Goal: Navigation & Orientation: Find specific page/section

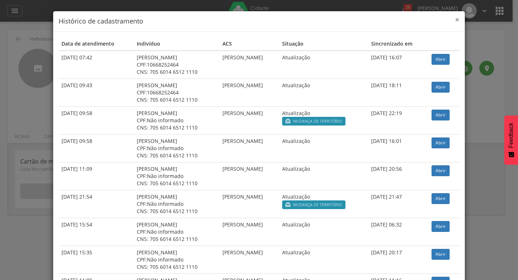
click at [456, 19] on span "×" at bounding box center [457, 19] width 4 height 10
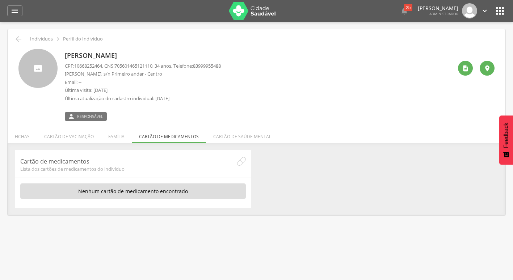
click at [168, 107] on div " Responsável" at bounding box center [143, 113] width 156 height 15
click at [47, 137] on li "Cartão de vacinação" at bounding box center [69, 134] width 64 height 17
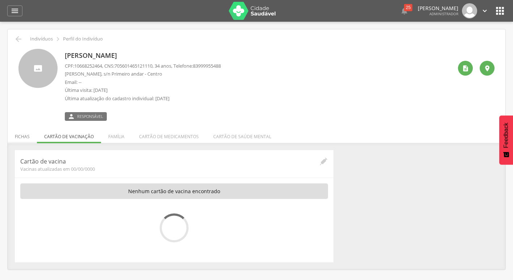
click at [24, 137] on li "Fichas" at bounding box center [22, 134] width 29 height 17
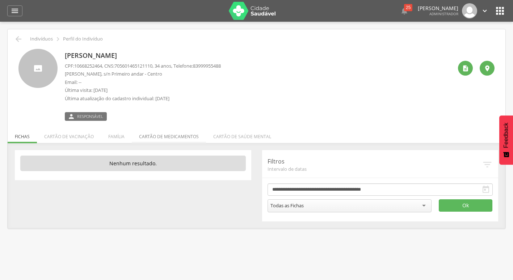
click at [166, 136] on li "Cartão de medicamentos" at bounding box center [169, 134] width 74 height 17
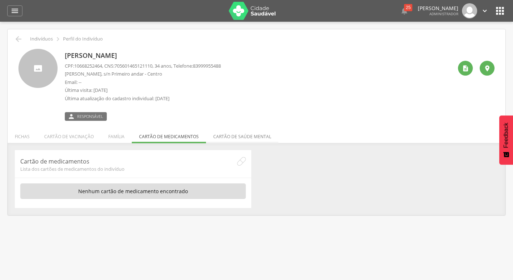
click at [232, 139] on li "Cartão de saúde mental" at bounding box center [242, 134] width 72 height 17
